Goal: Information Seeking & Learning: Find specific fact

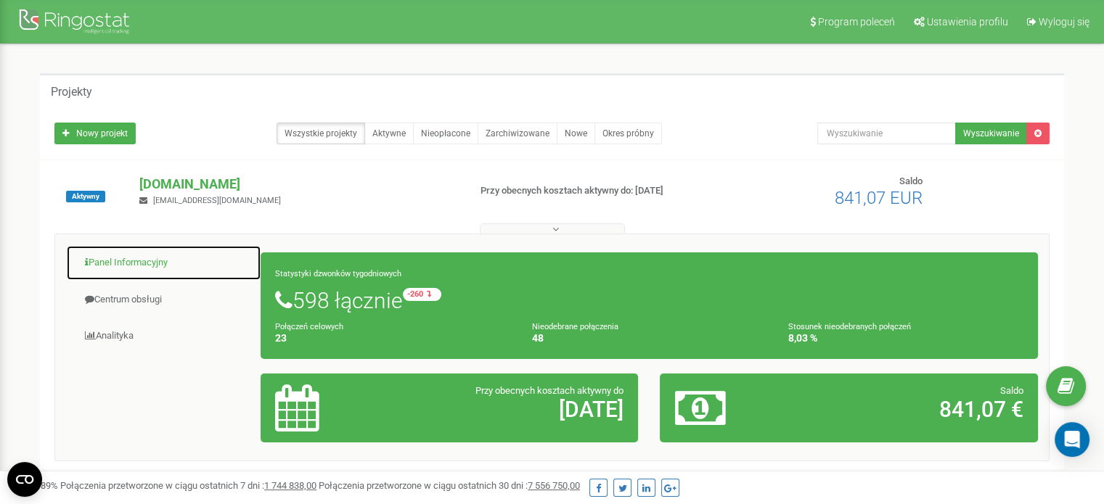
click at [118, 269] on link "Panel Informacyjny" at bounding box center [163, 263] width 195 height 36
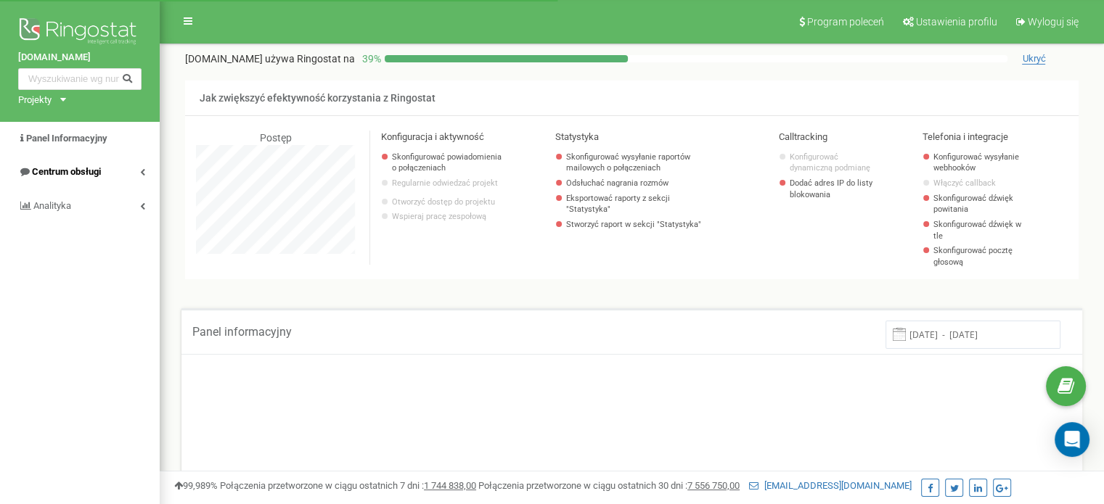
scroll to position [871, 944]
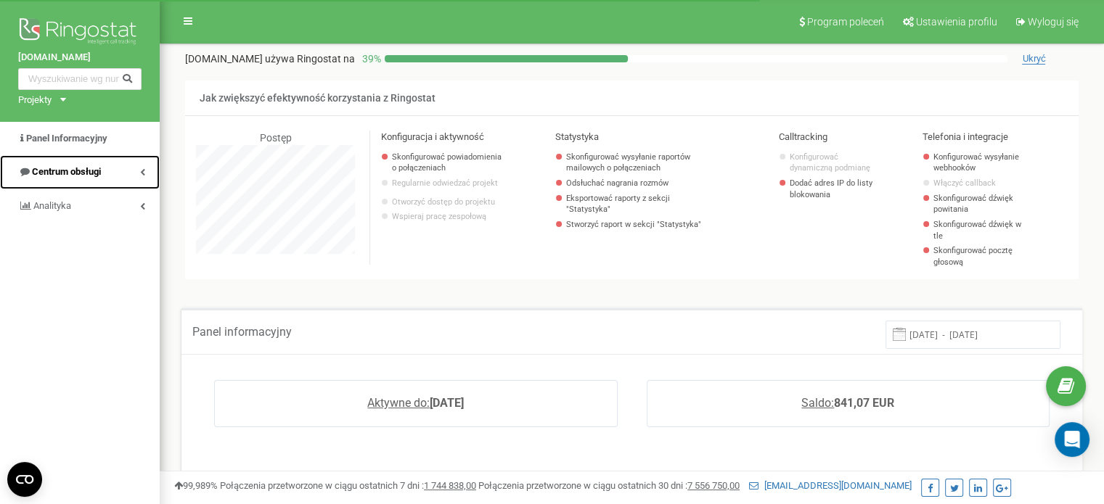
click at [65, 175] on span "Centrum obsługi" at bounding box center [66, 171] width 69 height 11
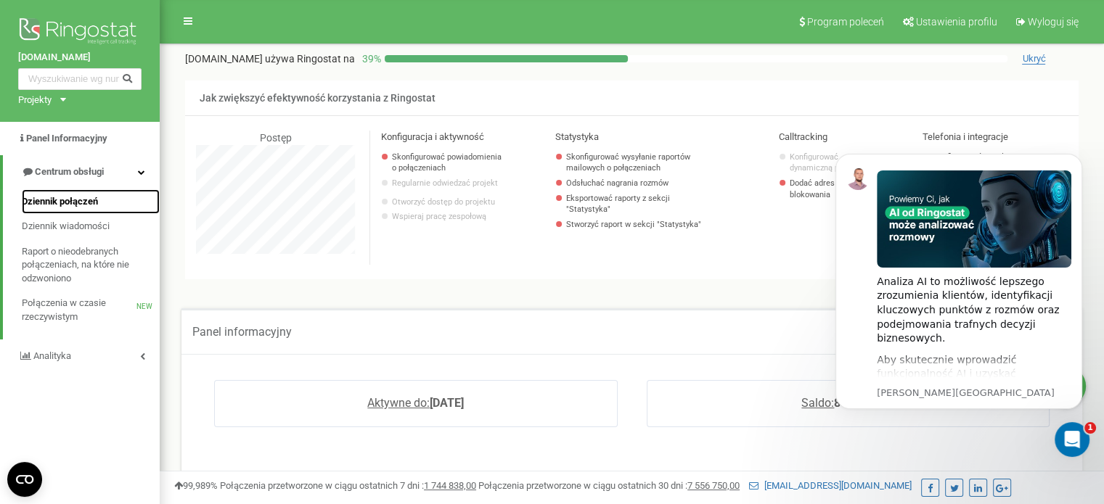
scroll to position [0, 0]
click at [87, 205] on span "Dziennik połączeń" at bounding box center [60, 202] width 76 height 14
click at [83, 203] on span "Dziennik połączeń" at bounding box center [60, 202] width 76 height 14
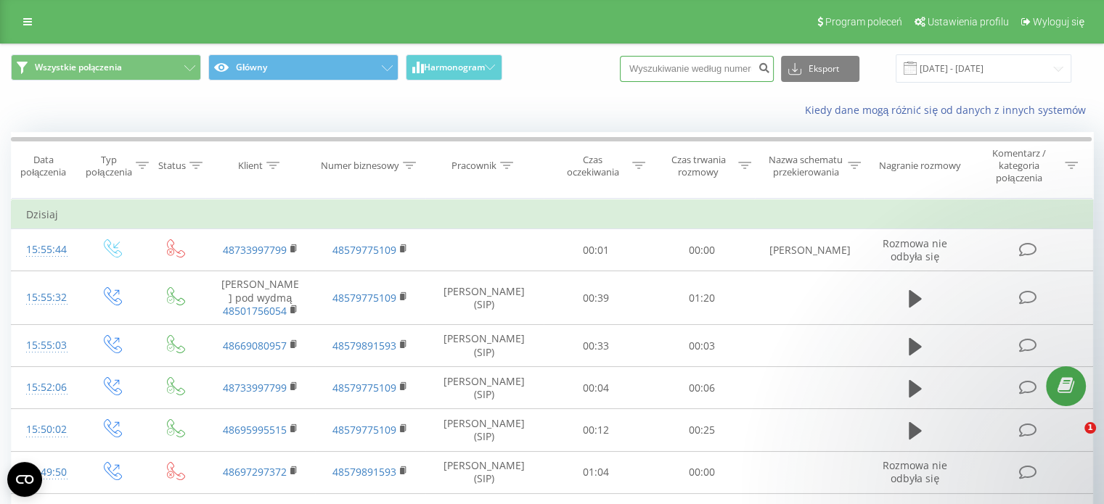
click at [693, 73] on input at bounding box center [697, 69] width 154 height 26
paste input "733997799"
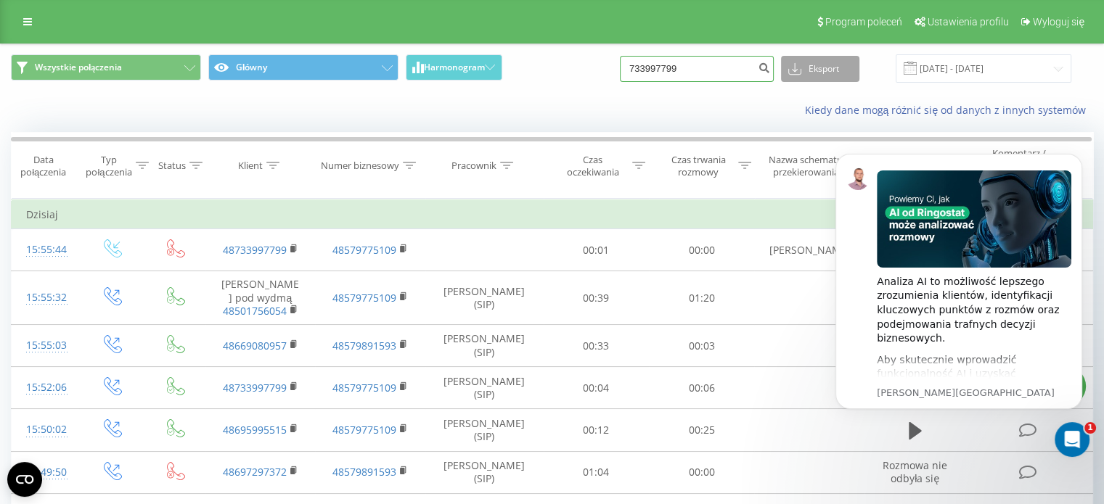
type input "733997799"
click at [769, 67] on button "submit" at bounding box center [764, 69] width 20 height 26
click at [729, 60] on input "733997799" at bounding box center [697, 69] width 154 height 26
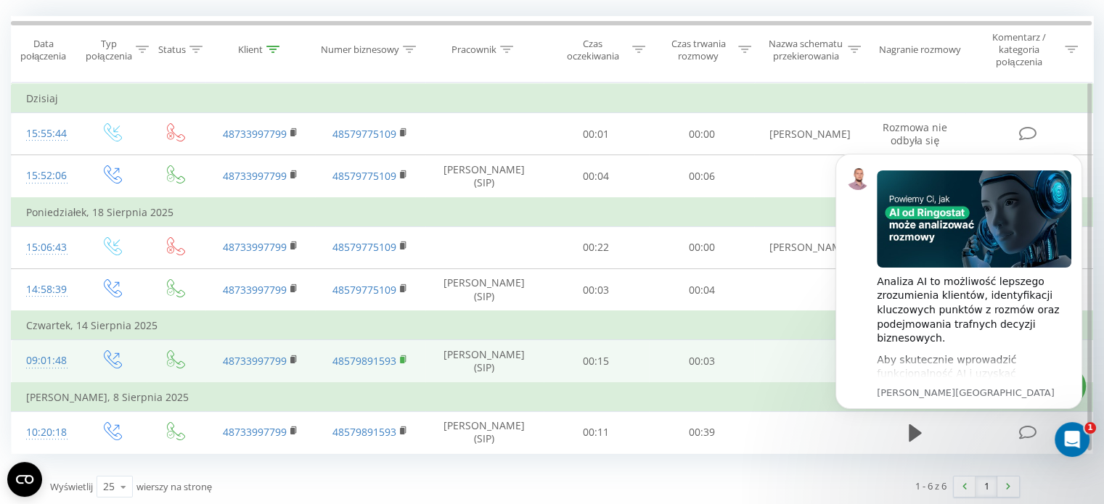
scroll to position [118, 0]
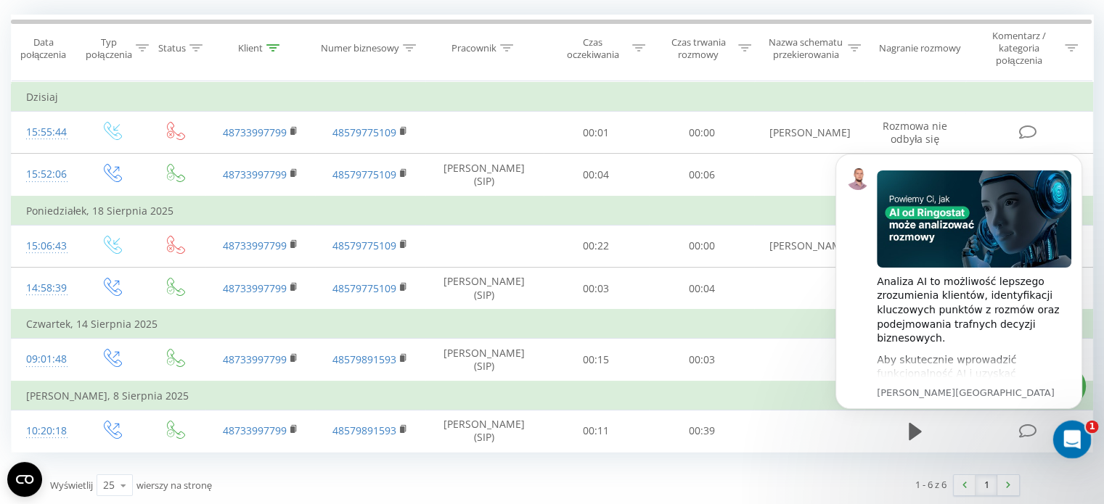
click at [1084, 432] on div "Otwórz komunikator Intercom" at bounding box center [1070, 438] width 48 height 48
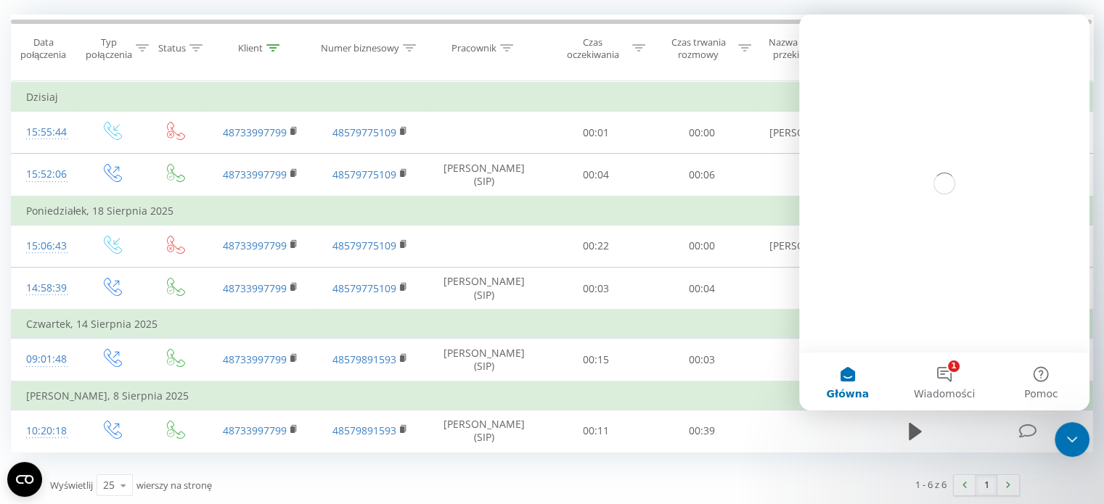
scroll to position [0, 0]
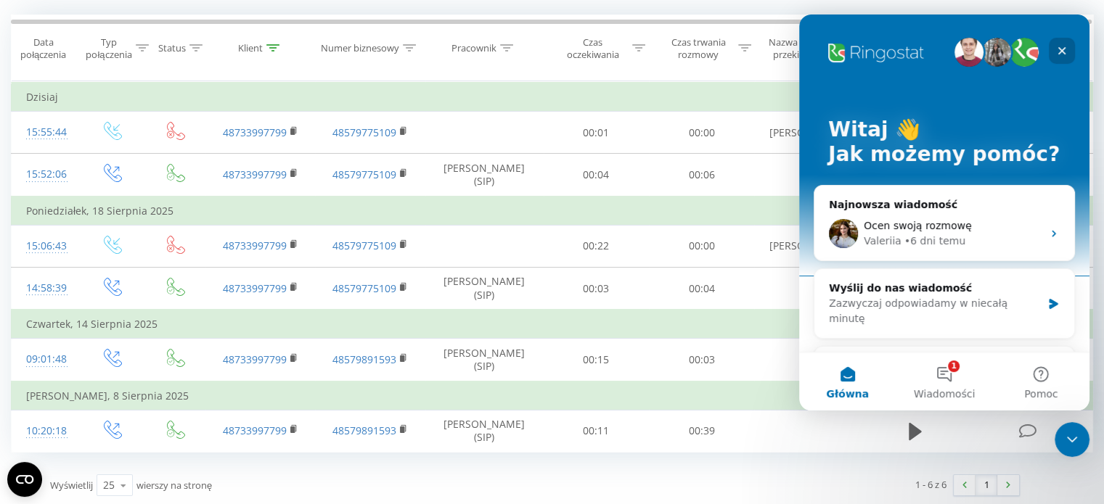
click at [1067, 47] on icon "Zamknij" at bounding box center [1062, 51] width 12 height 12
